Goal: Task Accomplishment & Management: Complete application form

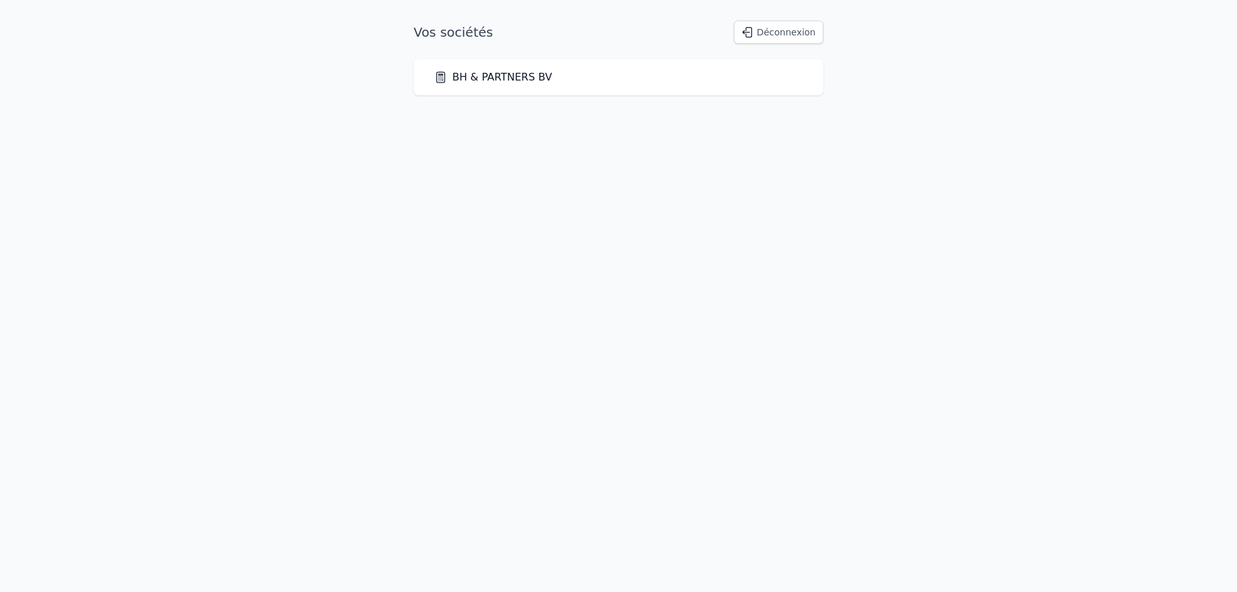
click at [526, 78] on link "BH & PARTNERS BV" at bounding box center [493, 77] width 118 height 15
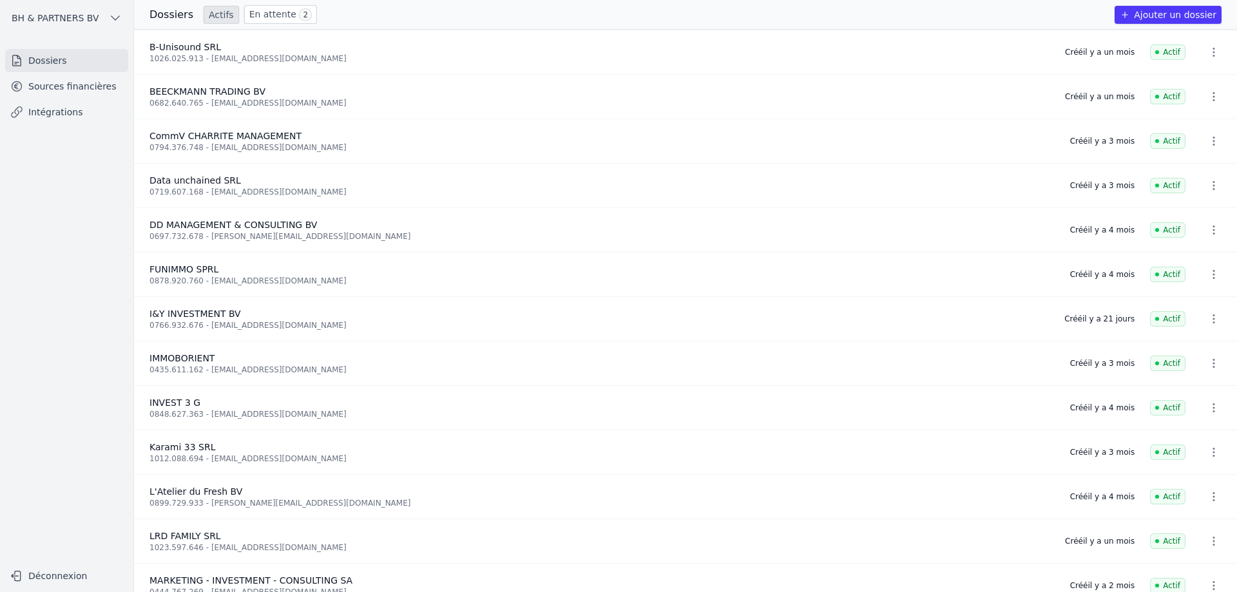
click at [283, 21] on link "En attente 2" at bounding box center [280, 14] width 73 height 19
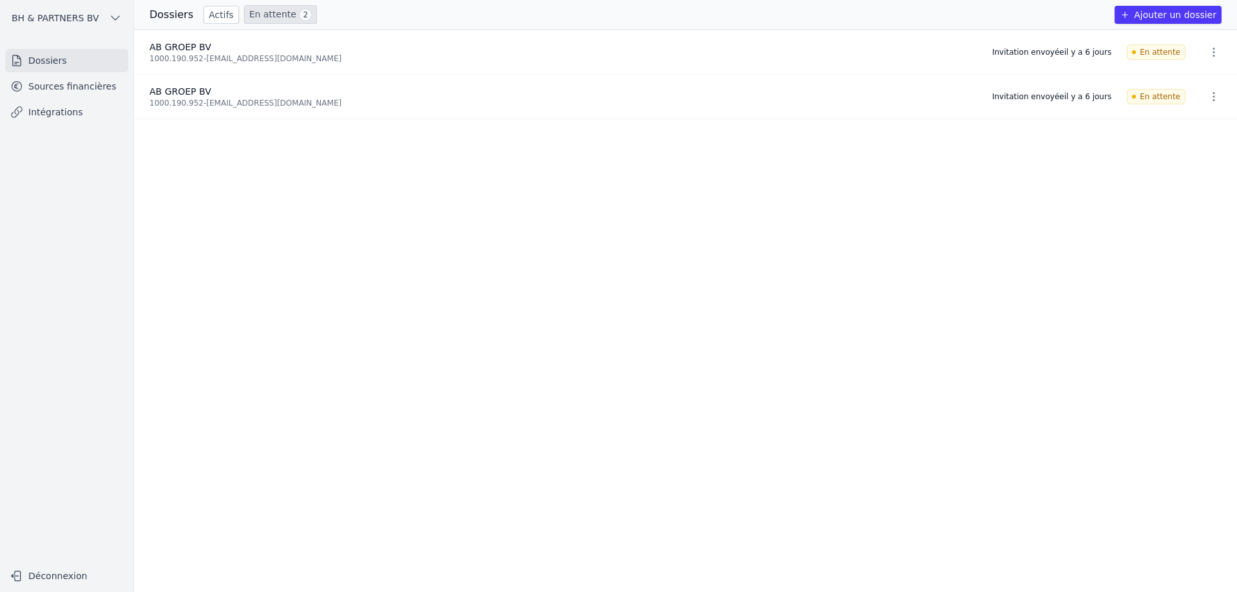
click at [1161, 14] on button "Ajouter un dossier" at bounding box center [1167, 15] width 107 height 18
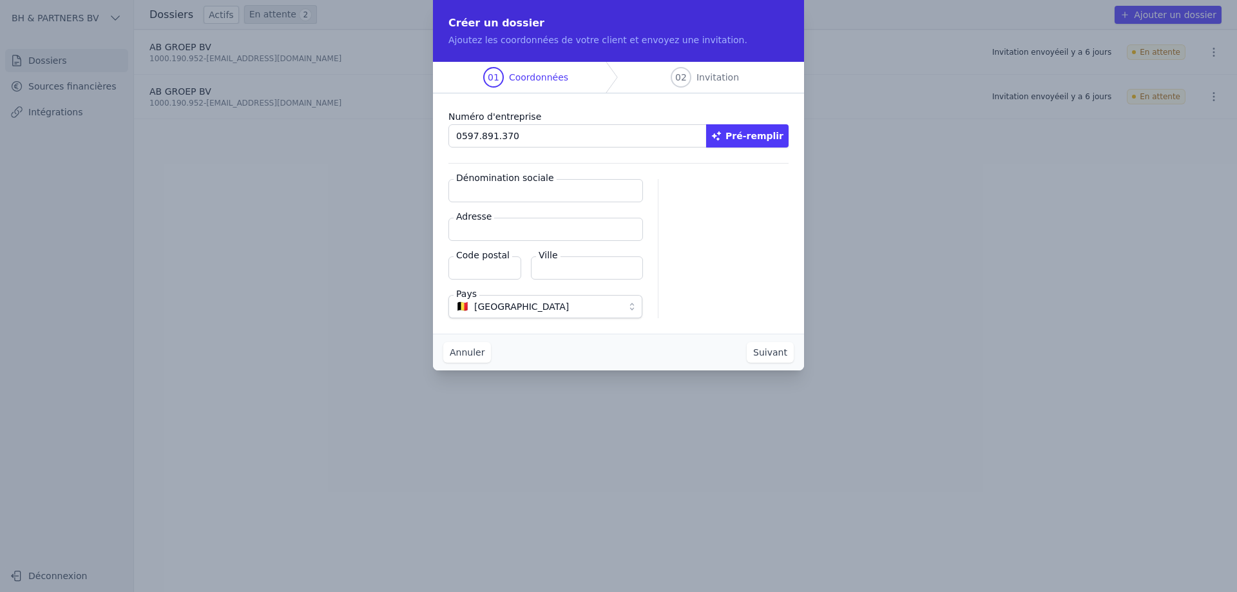
type input "0597.891.370"
click at [776, 131] on button "Pré-remplir" at bounding box center [747, 135] width 82 height 23
type input "CSEPREGI-CLAEYS BVBA"
type input "[STREET_ADDRESS]"
type input "8300"
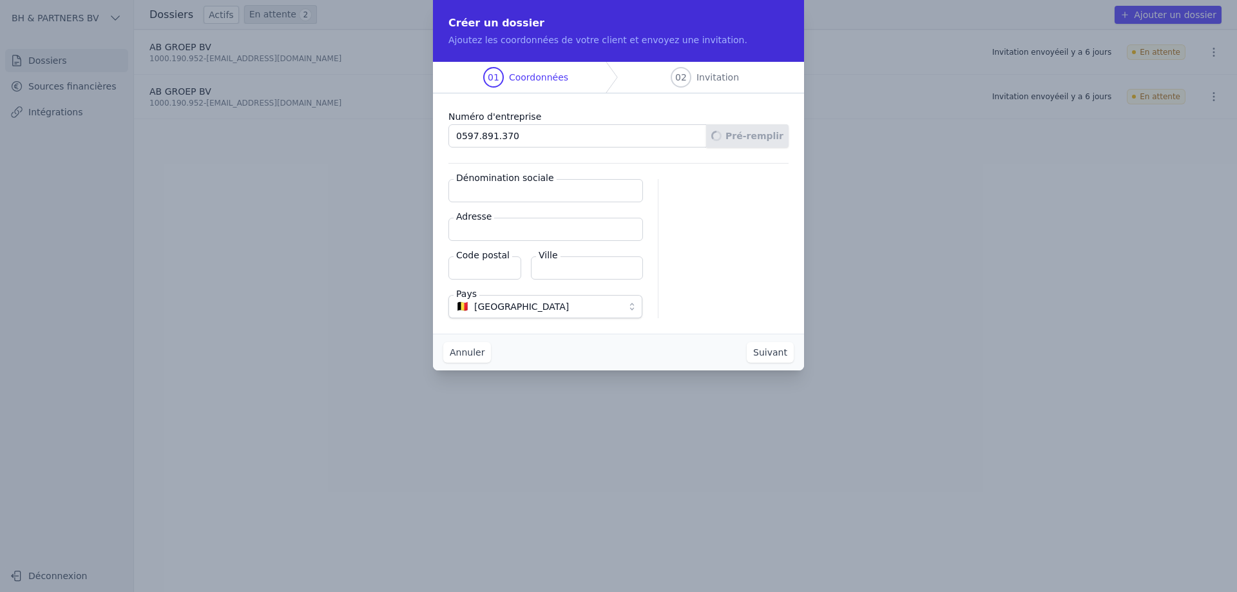
type input "Knokke-Heist"
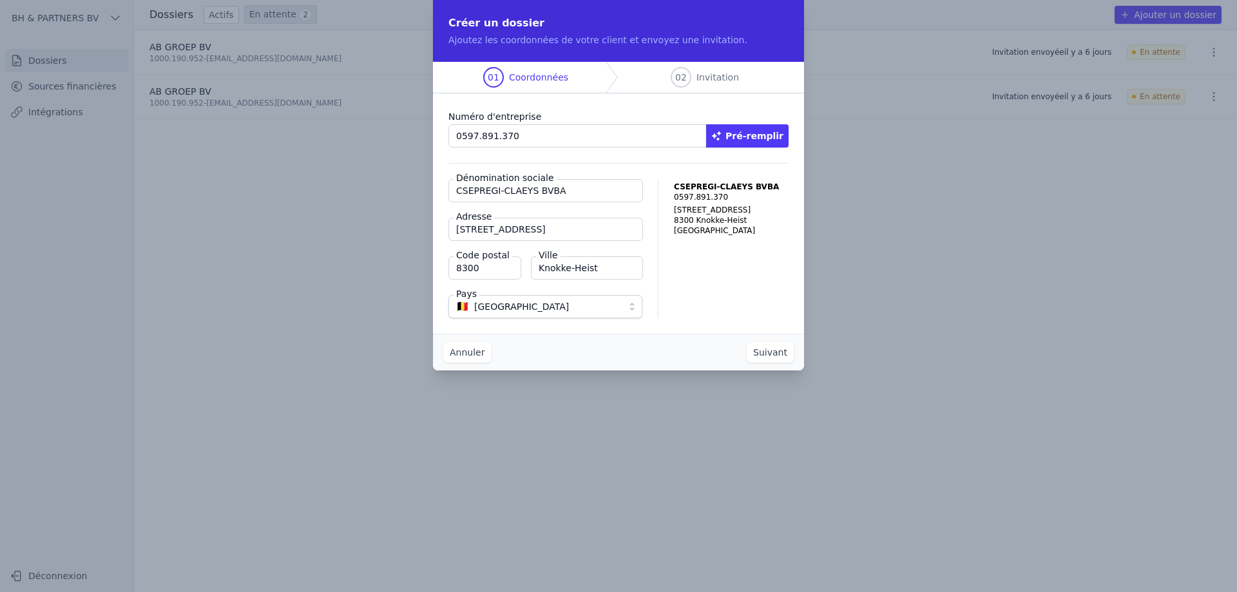
click at [775, 353] on button "Suivant" at bounding box center [770, 352] width 47 height 21
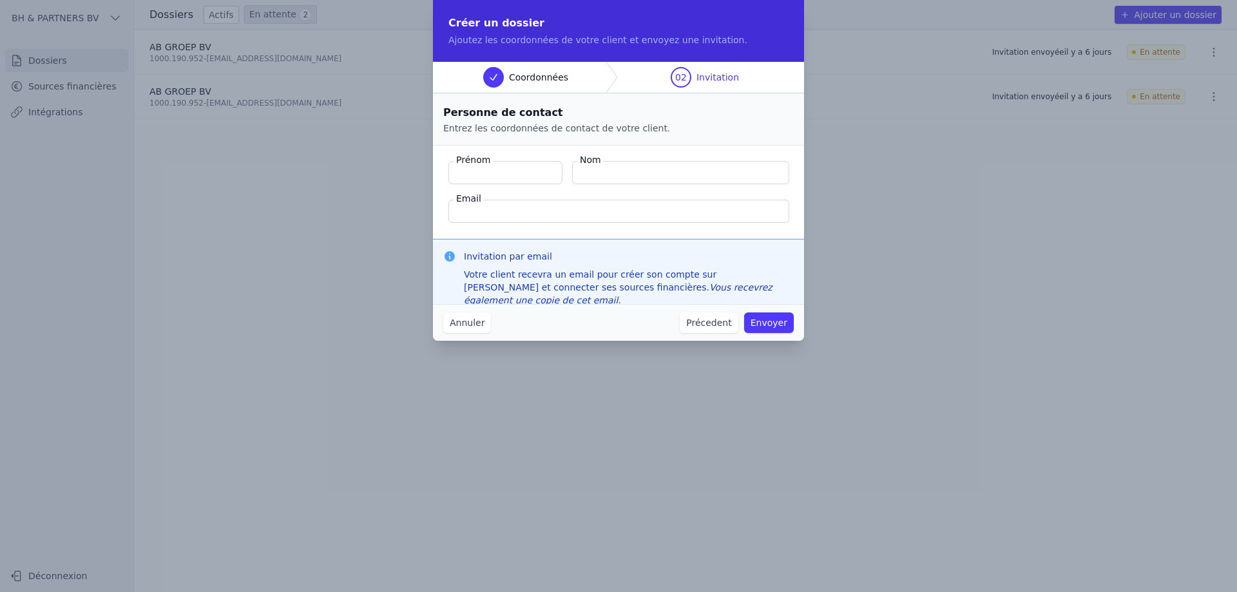
click at [495, 216] on input "Email" at bounding box center [618, 211] width 341 height 23
paste input "[EMAIL_ADDRESS][DOMAIN_NAME]"
type input "[EMAIL_ADDRESS][DOMAIN_NAME]"
click at [504, 182] on input "Prénom" at bounding box center [505, 172] width 114 height 23
type input "Gyorgy"
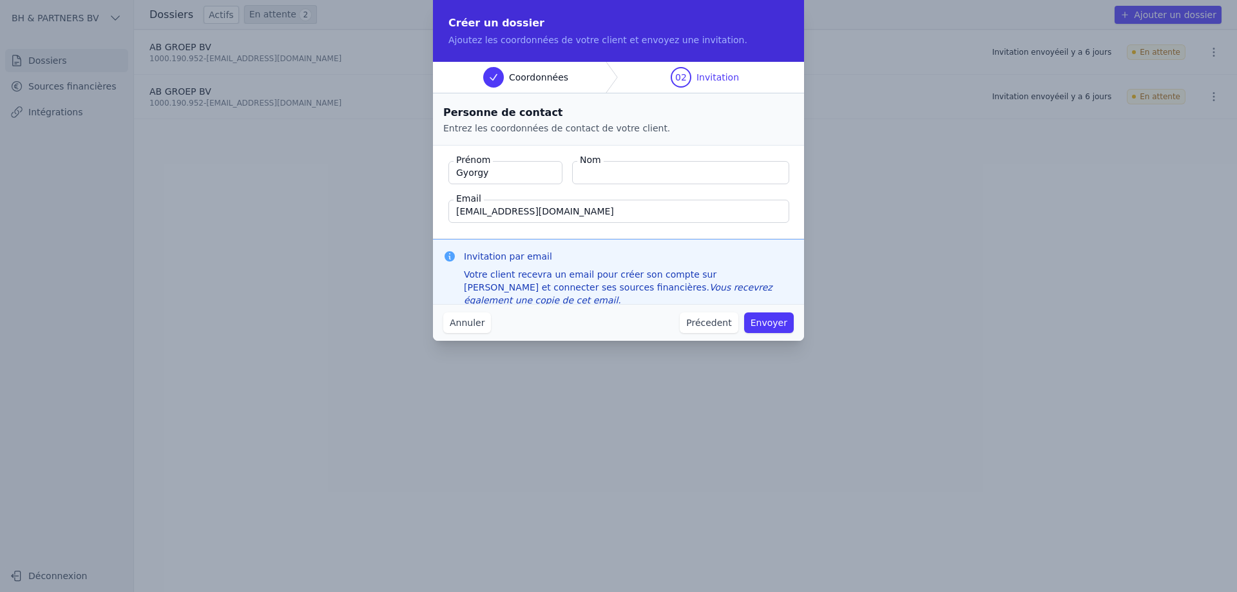
paste input "Csepregi"
type input "Csepregi"
click at [769, 319] on button "Envoyer" at bounding box center [769, 322] width 50 height 21
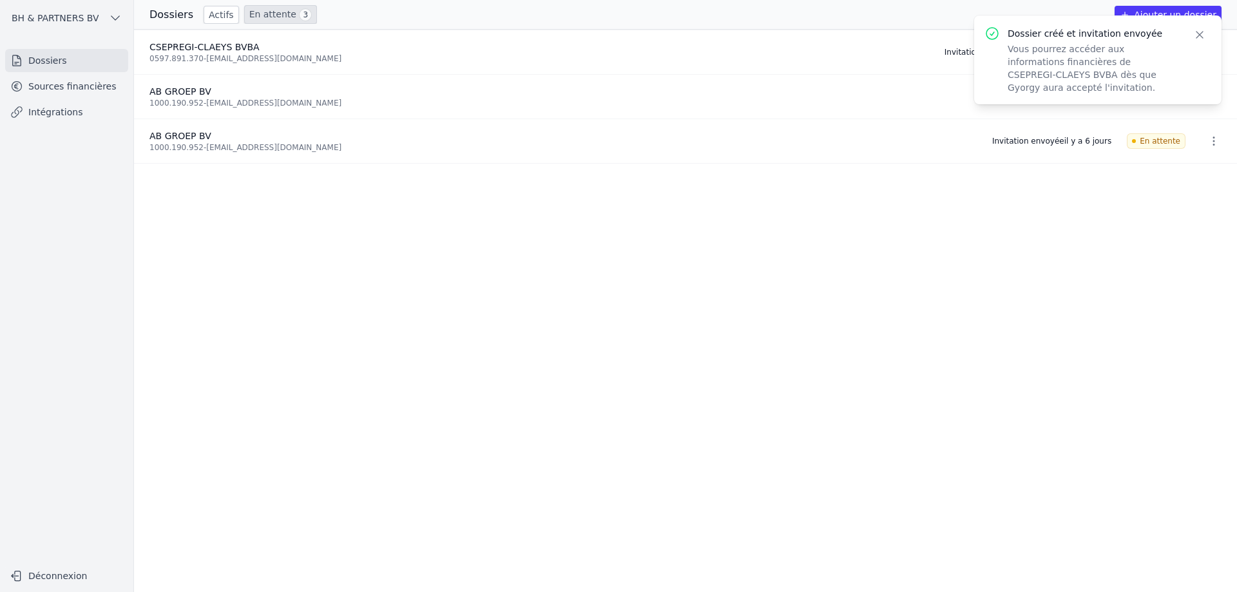
click at [1197, 36] on icon "button" at bounding box center [1199, 34] width 13 height 13
